Goal: Transaction & Acquisition: Purchase product/service

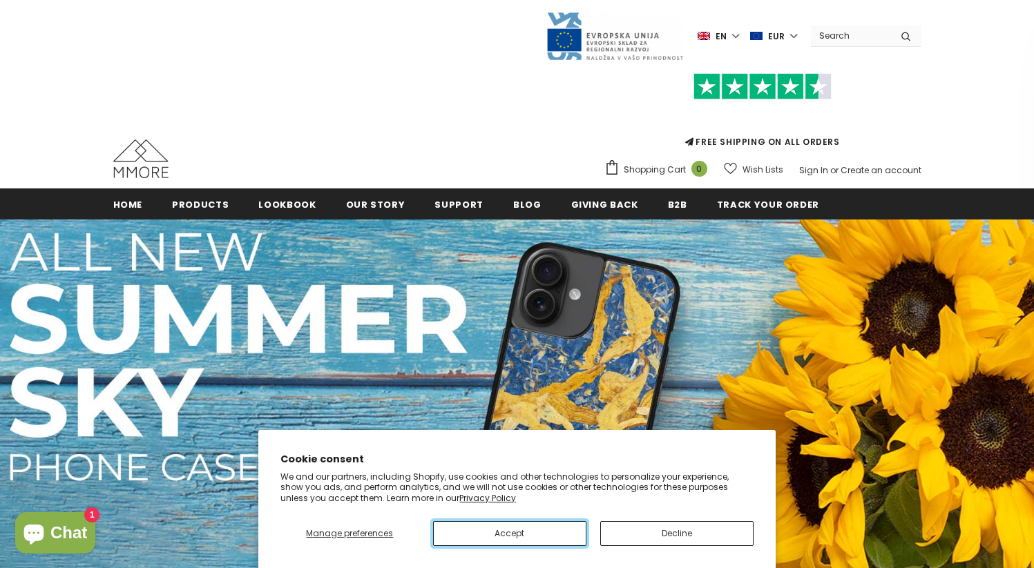
click at [465, 527] on button "Accept" at bounding box center [509, 533] width 153 height 25
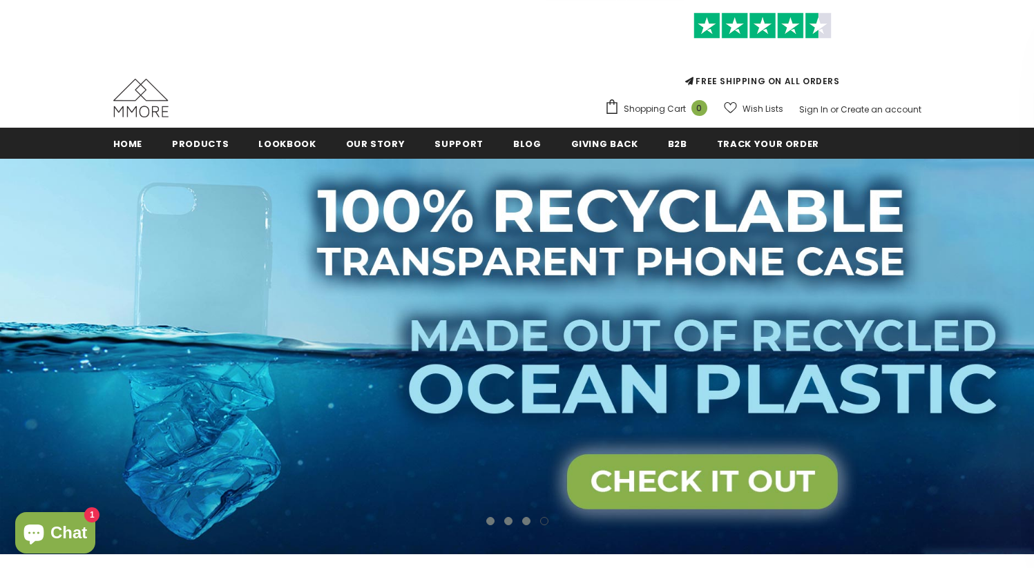
scroll to position [72, 0]
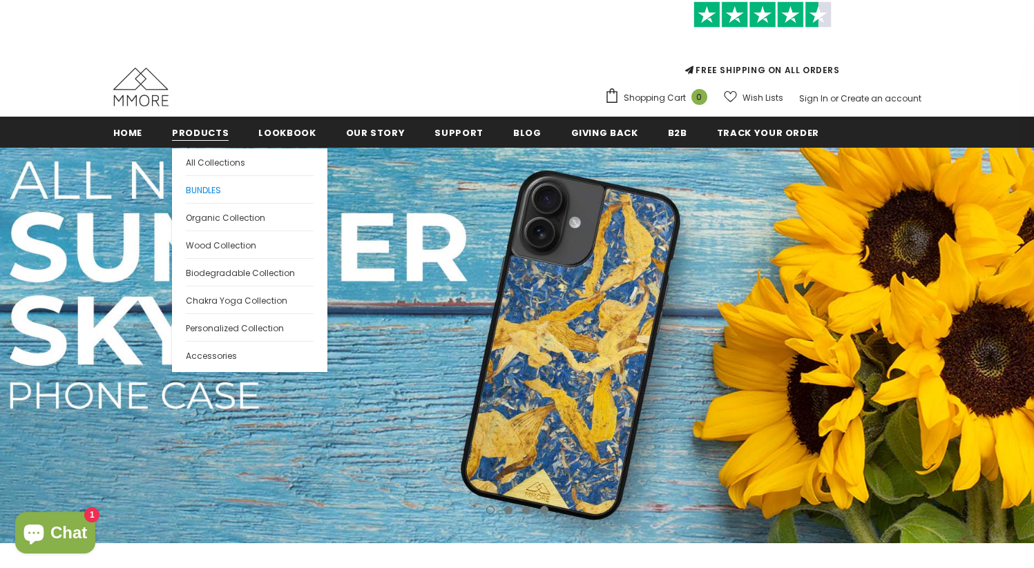
click at [202, 190] on span "BUNDLES" at bounding box center [203, 190] width 35 height 12
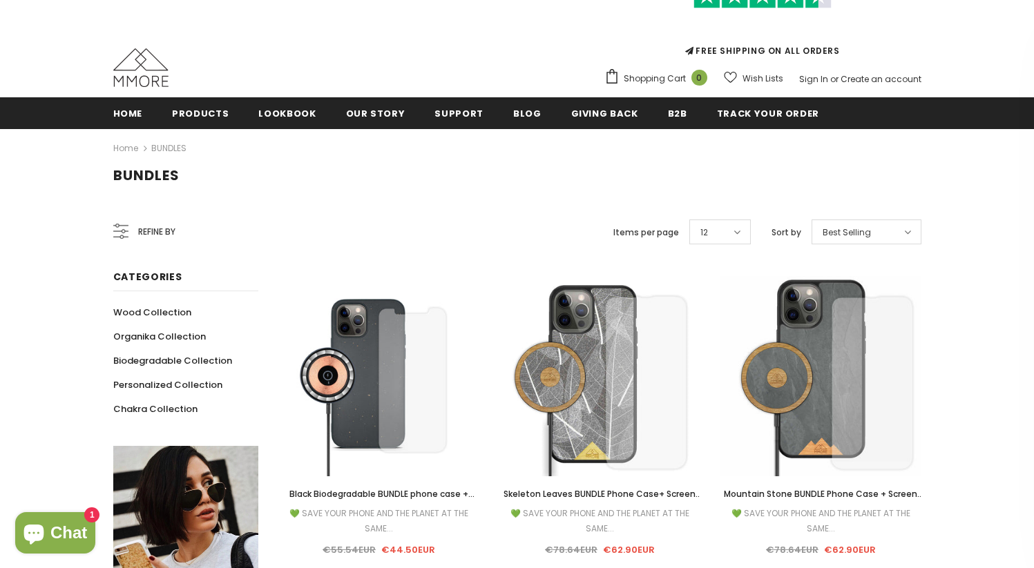
scroll to position [91, 0]
